Goal: Task Accomplishment & Management: Use online tool/utility

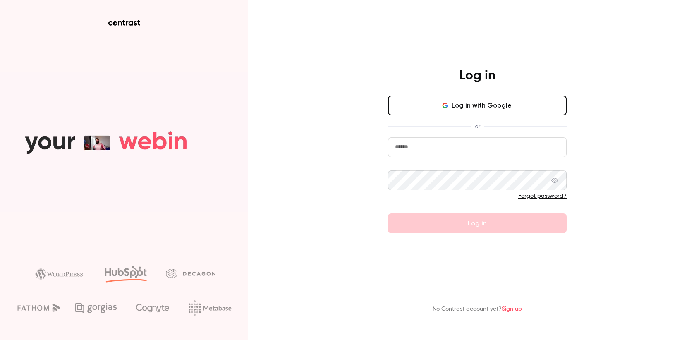
type input "**********"
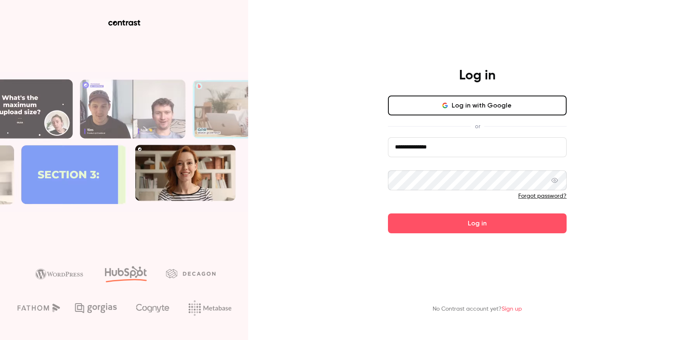
click at [381, 223] on div "**********" at bounding box center [477, 150] width 215 height 166
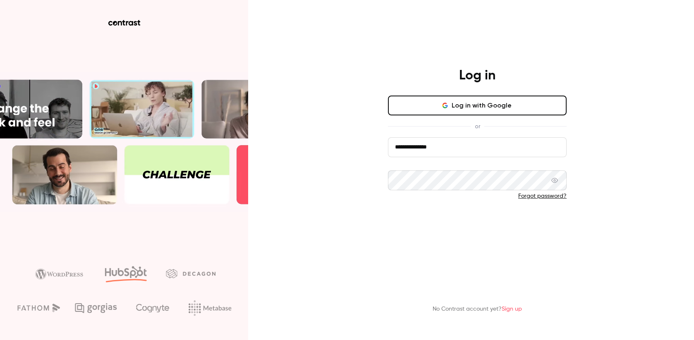
click at [423, 220] on button "Log in" at bounding box center [477, 223] width 179 height 20
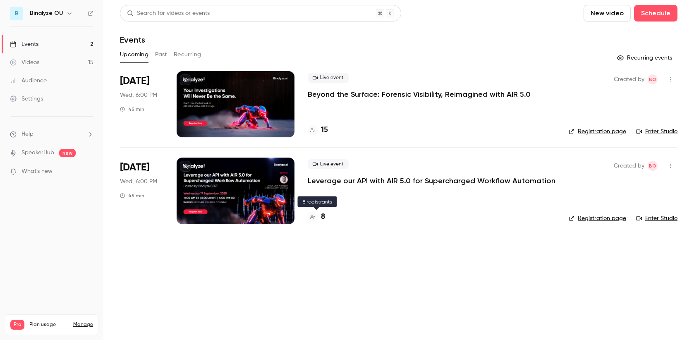
click at [316, 213] on div at bounding box center [313, 217] width 10 height 10
click at [236, 109] on div at bounding box center [236, 104] width 118 height 66
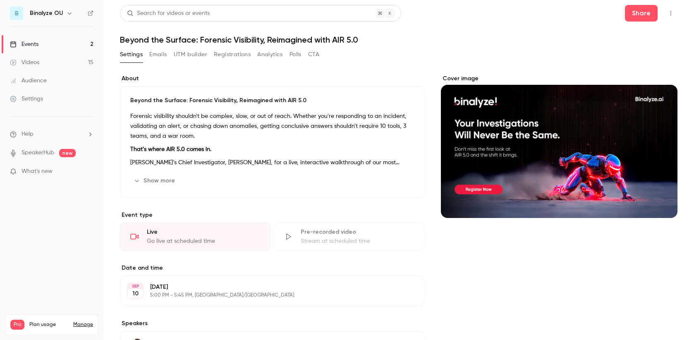
click at [223, 54] on button "Registrations" at bounding box center [232, 54] width 37 height 13
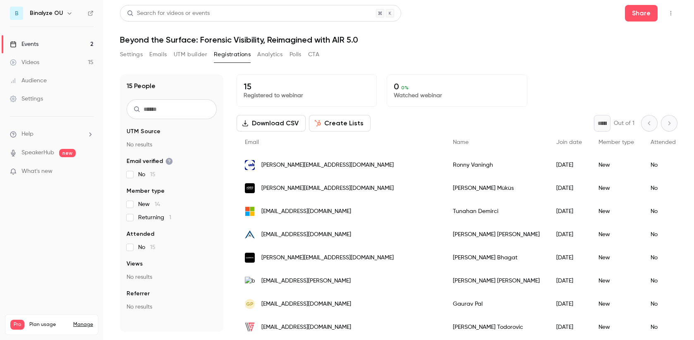
click at [335, 122] on button "Create Lists" at bounding box center [340, 123] width 62 height 17
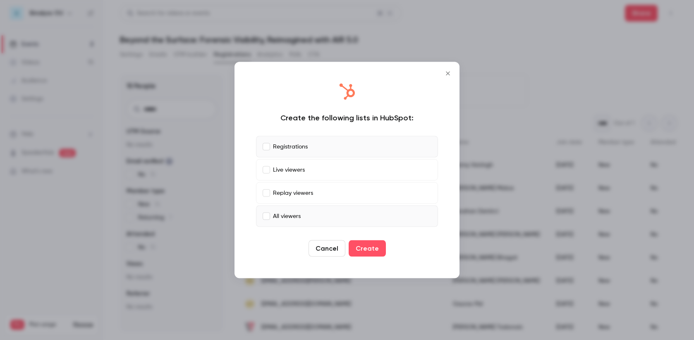
click at [264, 212] on label "All viewers" at bounding box center [347, 217] width 182 height 22
click at [371, 249] on button "Create" at bounding box center [367, 248] width 37 height 17
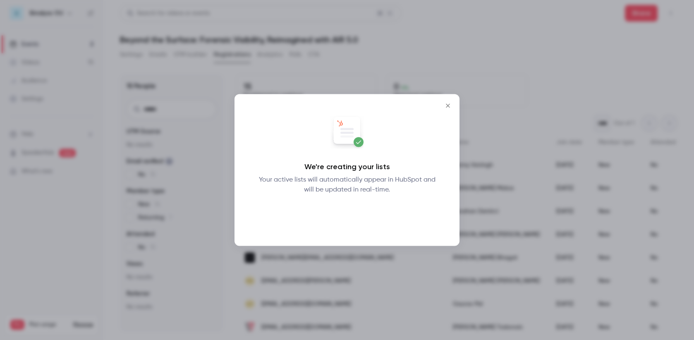
click at [349, 219] on button "Okay" at bounding box center [347, 216] width 30 height 17
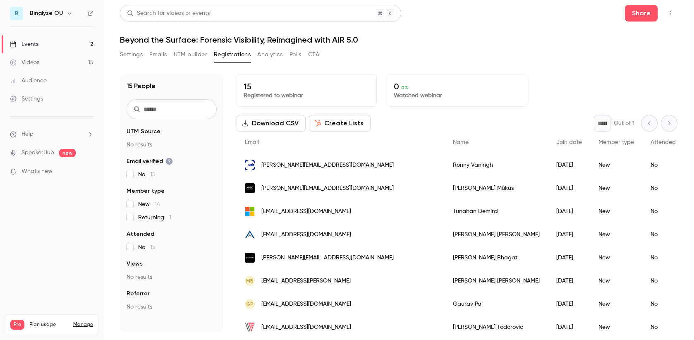
click at [45, 43] on link "Events 2" at bounding box center [51, 44] width 103 height 18
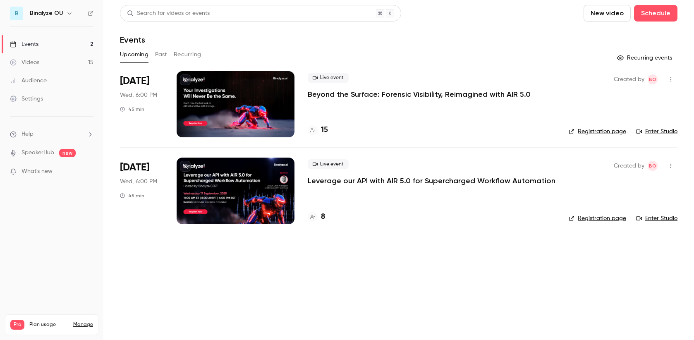
click at [45, 43] on link "Events 2" at bounding box center [51, 44] width 103 height 18
click at [381, 186] on div "Live event Leverage our API with AIR 5.0 for Supercharged Workflow Automation 8" at bounding box center [432, 191] width 248 height 66
click at [210, 189] on div at bounding box center [236, 191] width 118 height 66
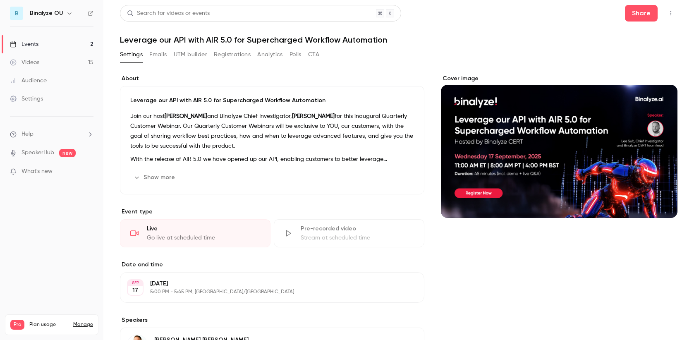
click at [235, 54] on button "Registrations" at bounding box center [232, 54] width 37 height 13
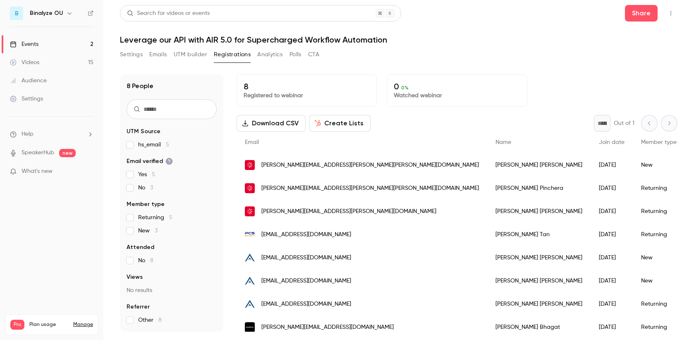
click at [347, 122] on button "Create Lists" at bounding box center [340, 123] width 62 height 17
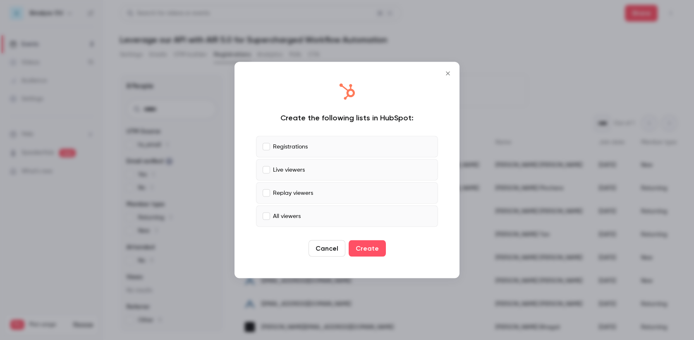
click at [299, 170] on p "Live viewers" at bounding box center [289, 169] width 32 height 9
click at [298, 191] on p "Replay viewers" at bounding box center [293, 193] width 40 height 9
click at [303, 211] on label "All viewers" at bounding box center [347, 217] width 182 height 22
click at [381, 249] on button "Create" at bounding box center [367, 248] width 37 height 17
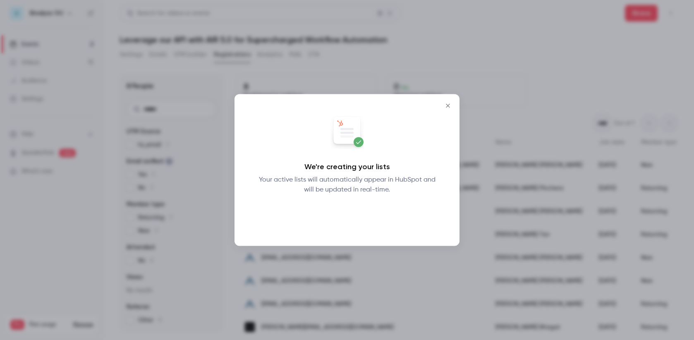
click at [344, 218] on button "Okay" at bounding box center [347, 216] width 30 height 17
